Goal: Check status: Check status

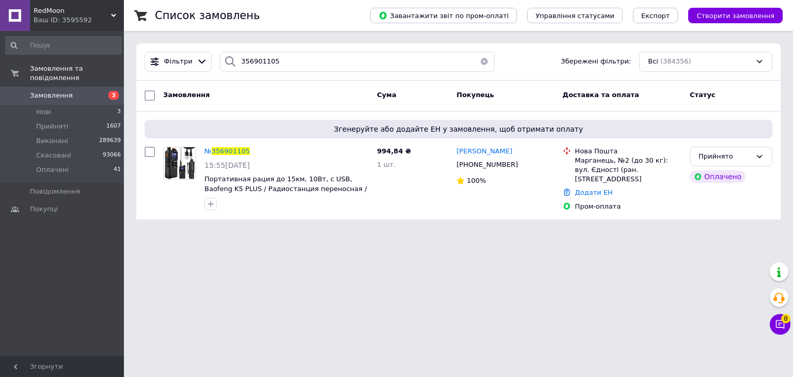
click at [74, 20] on div "Ваш ID: 3595592" at bounding box center [79, 19] width 90 height 9
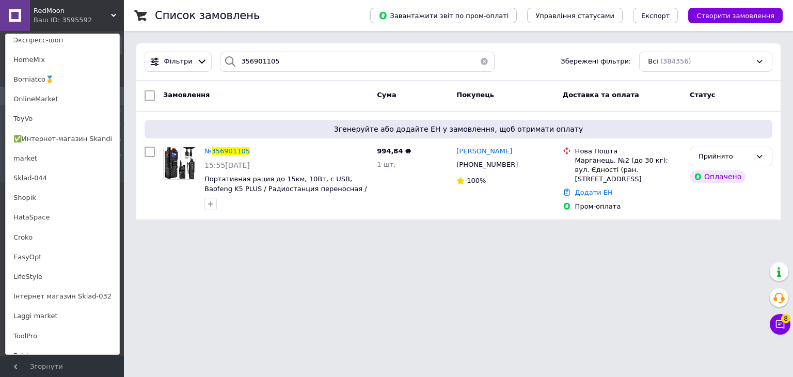
scroll to position [656, 0]
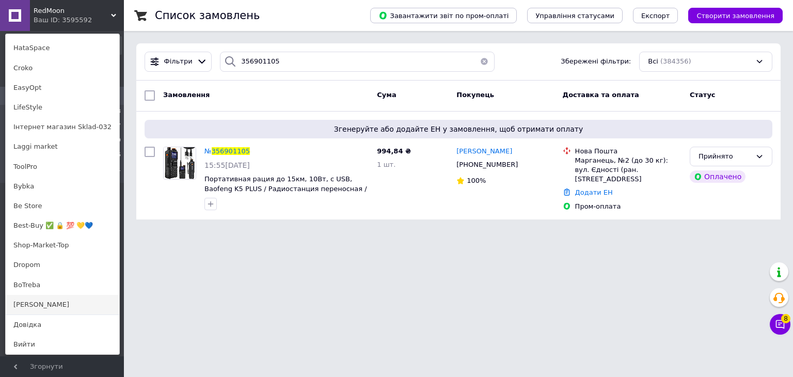
click at [38, 300] on link "[PERSON_NAME]" at bounding box center [63, 305] width 114 height 20
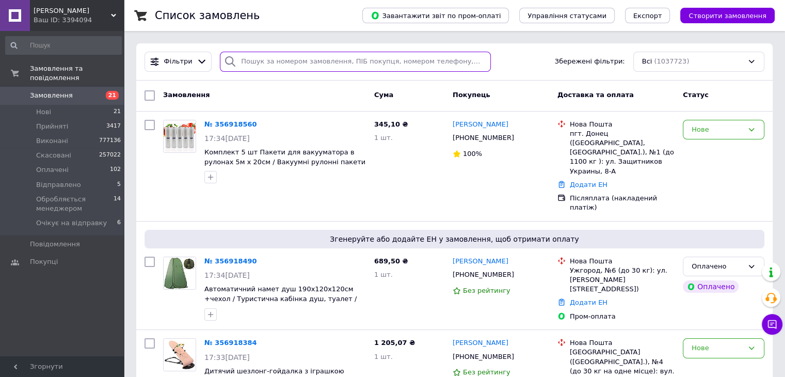
click at [315, 62] on input "search" at bounding box center [355, 62] width 271 height 20
paste input "356619940"
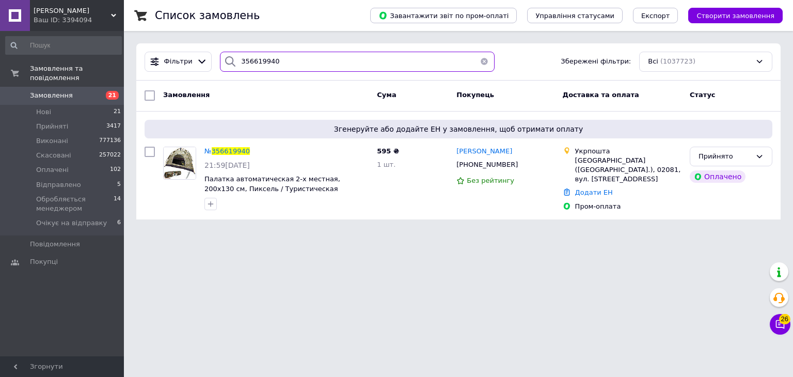
type input "356619940"
